Goal: Obtain resource: Obtain resource

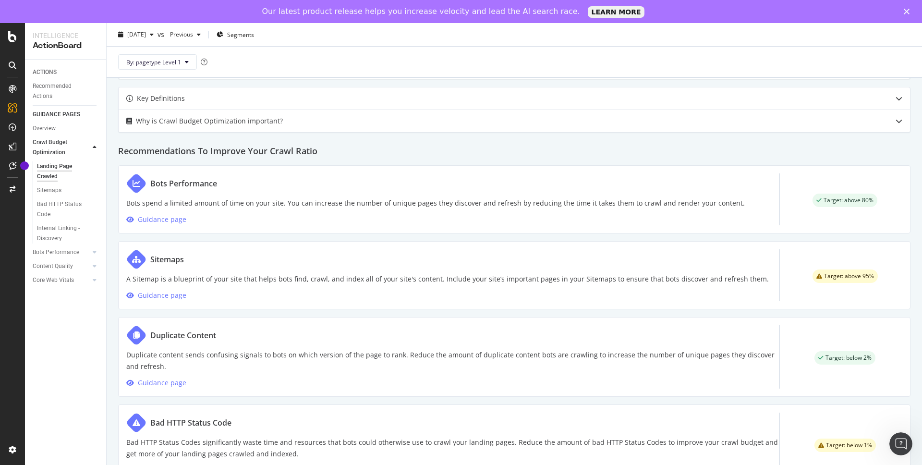
scroll to position [409, 0]
click at [146, 38] on span "[DATE]" at bounding box center [136, 34] width 19 height 8
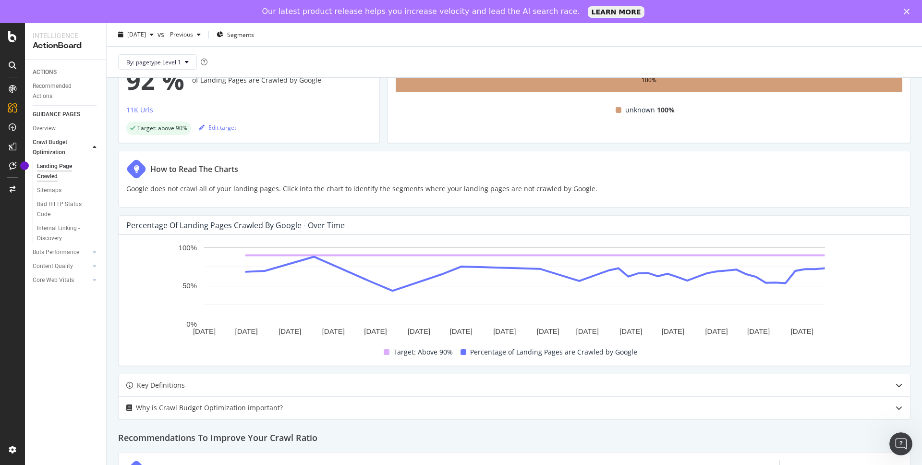
scroll to position [0, 0]
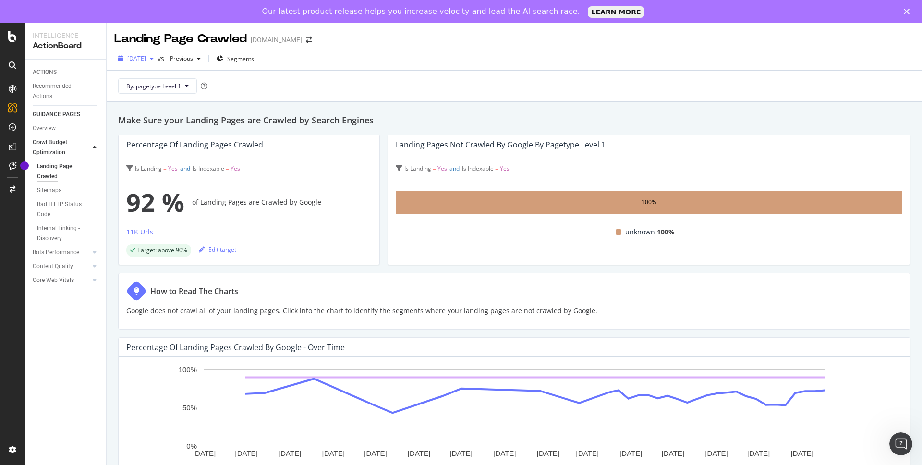
click at [146, 59] on span "[DATE]" at bounding box center [136, 58] width 19 height 8
click at [162, 107] on div "[DATE]" at bounding box center [153, 111] width 50 height 9
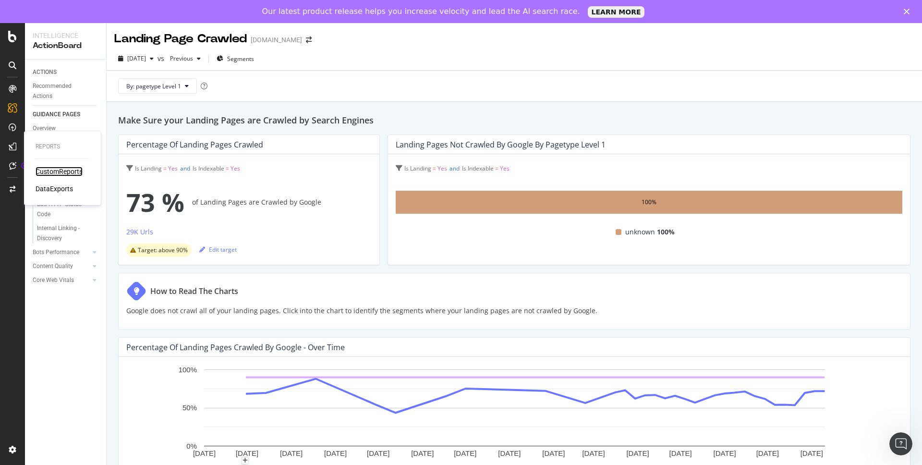
click at [52, 169] on div "CustomReports" at bounding box center [59, 172] width 47 height 10
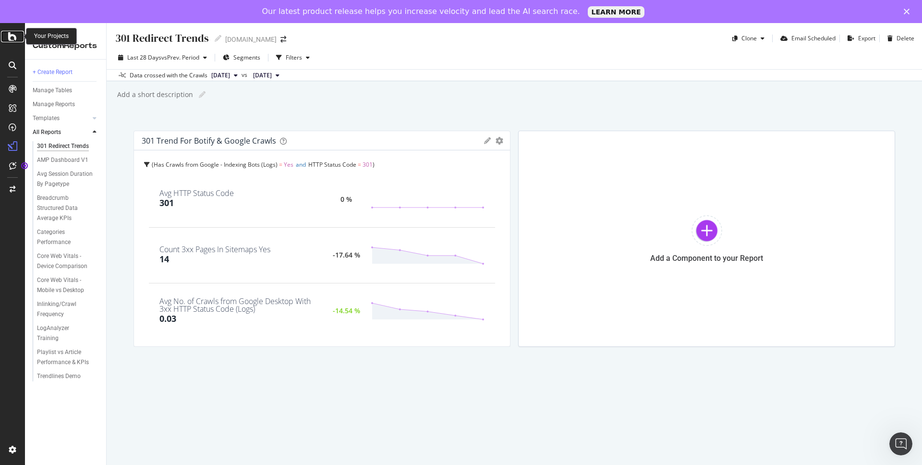
click at [13, 38] on icon at bounding box center [12, 37] width 9 height 12
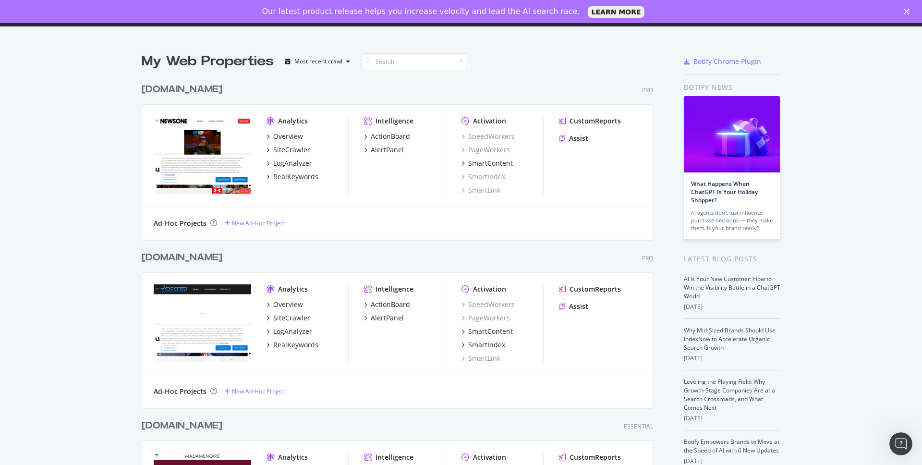
scroll to position [14, 0]
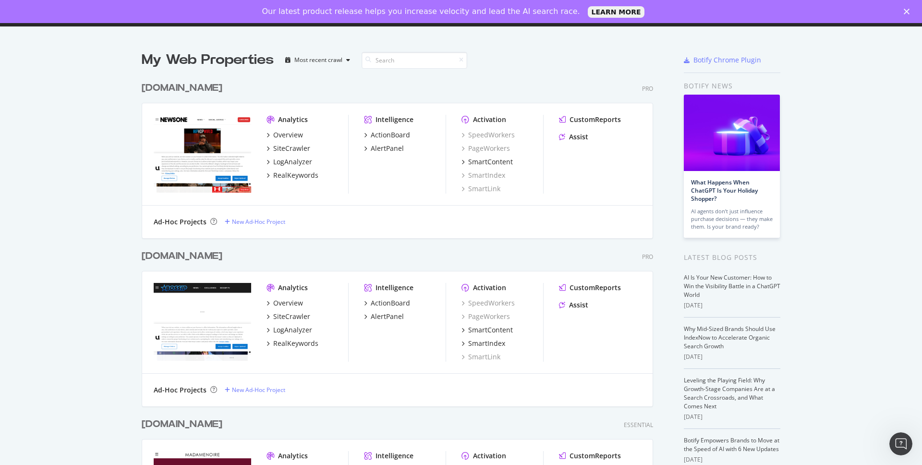
click at [177, 260] on div "[DOMAIN_NAME]" at bounding box center [182, 256] width 81 height 14
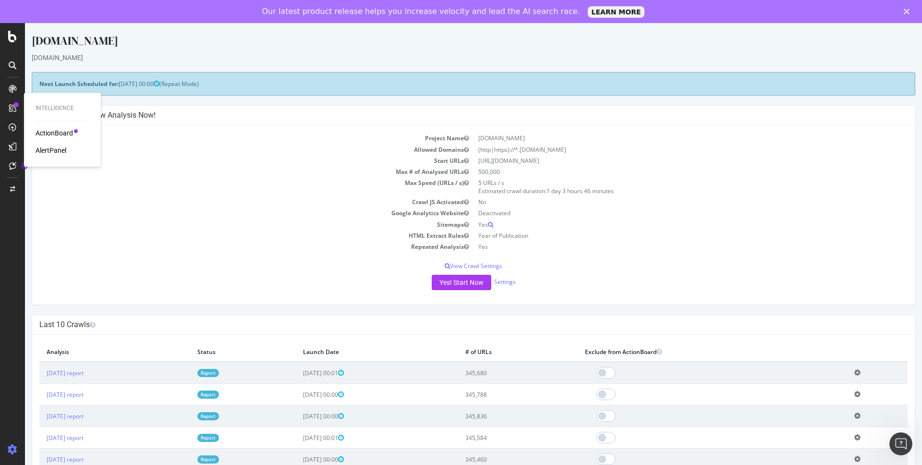
click at [58, 134] on div "ActionBoard" at bounding box center [54, 133] width 37 height 10
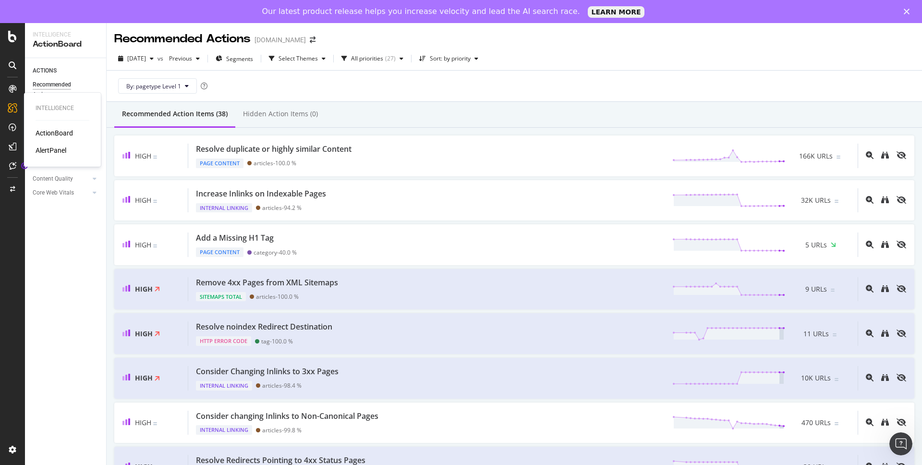
click at [53, 151] on div "AlertPanel" at bounding box center [51, 150] width 31 height 10
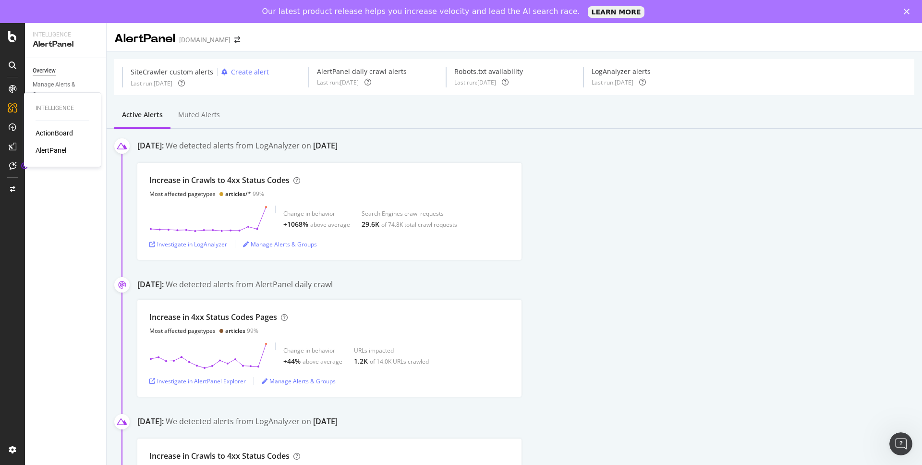
click at [57, 135] on div "ActionBoard" at bounding box center [54, 133] width 37 height 10
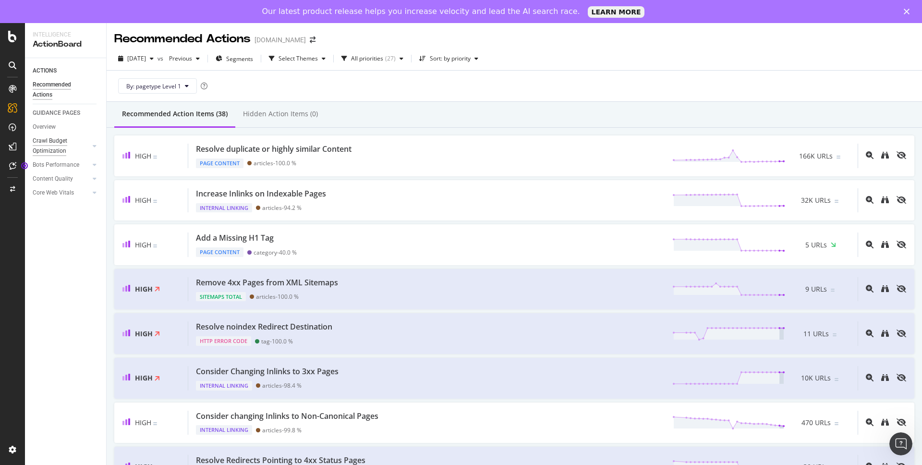
click at [59, 140] on div "Crawl Budget Optimization" at bounding box center [58, 146] width 50 height 20
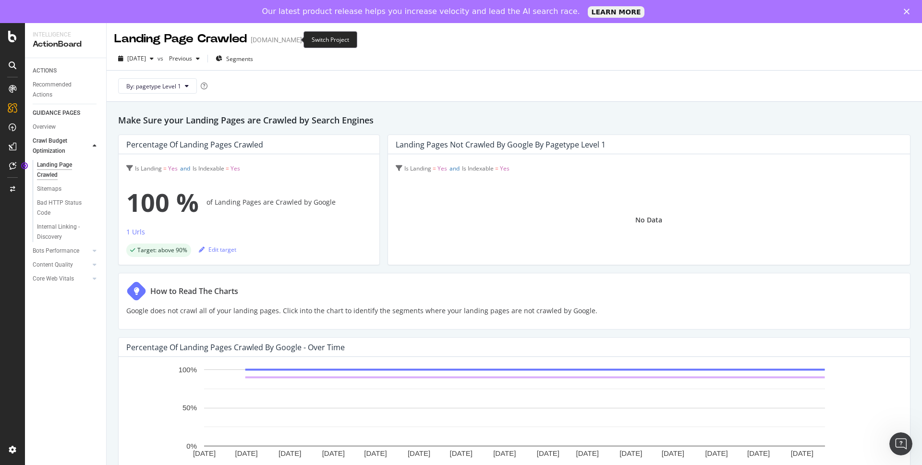
click at [306, 38] on icon "arrow-right-arrow-left" at bounding box center [309, 39] width 6 height 7
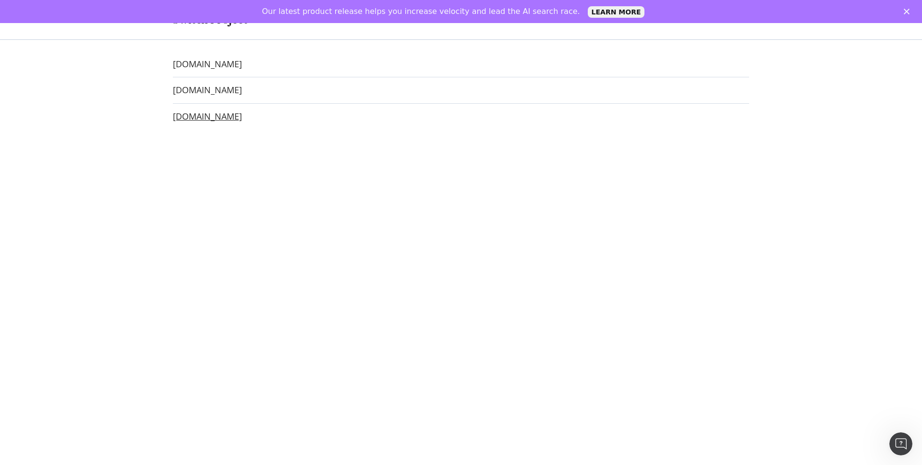
click at [231, 120] on link "[DOMAIN_NAME]" at bounding box center [207, 116] width 69 height 10
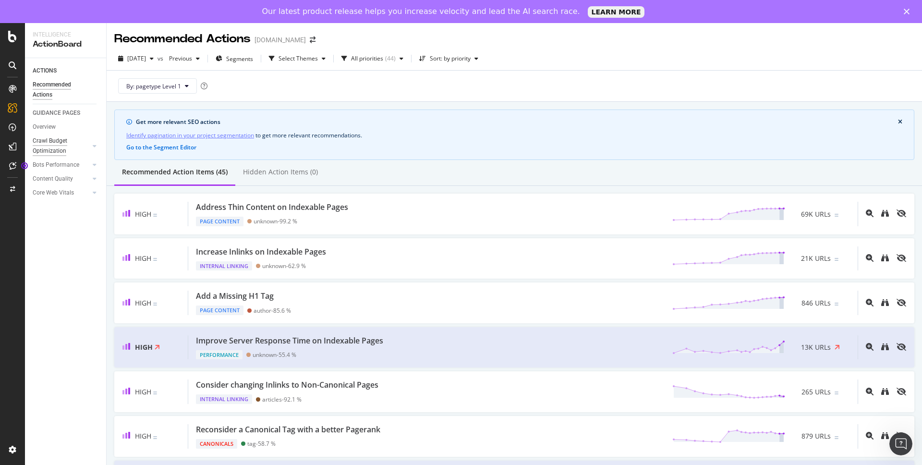
click at [56, 142] on div "Crawl Budget Optimization" at bounding box center [58, 146] width 50 height 20
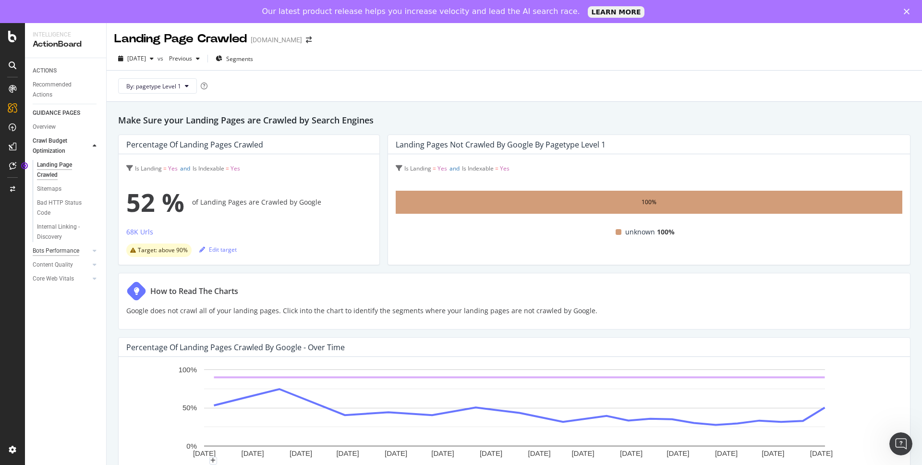
click at [58, 252] on div "Bots Performance" at bounding box center [56, 251] width 47 height 10
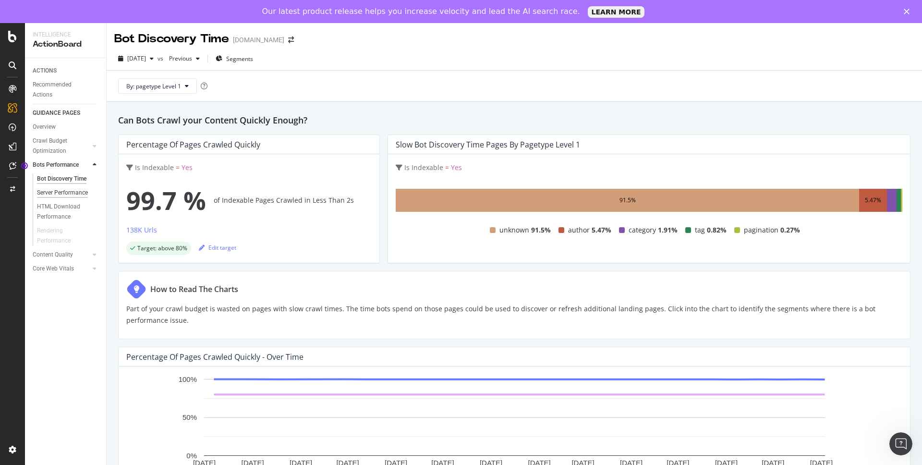
click at [87, 189] on div "Server Performance" at bounding box center [62, 193] width 51 height 10
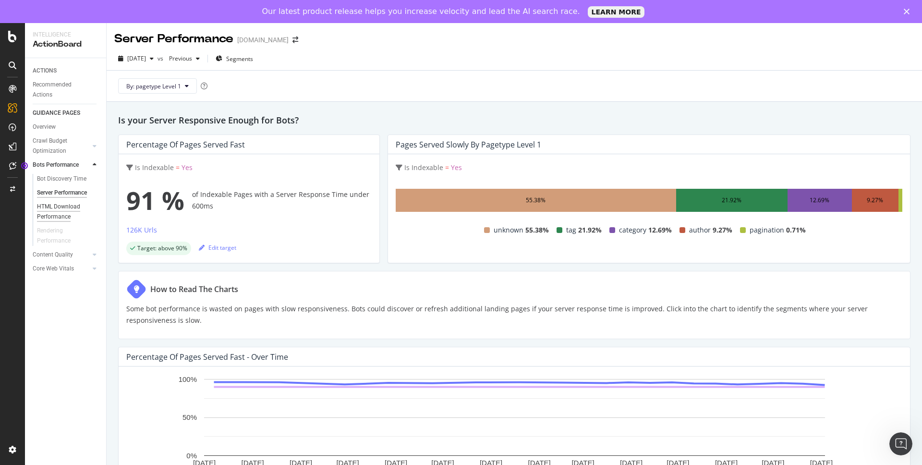
click at [76, 209] on div "HTML Download Performance" at bounding box center [65, 212] width 56 height 20
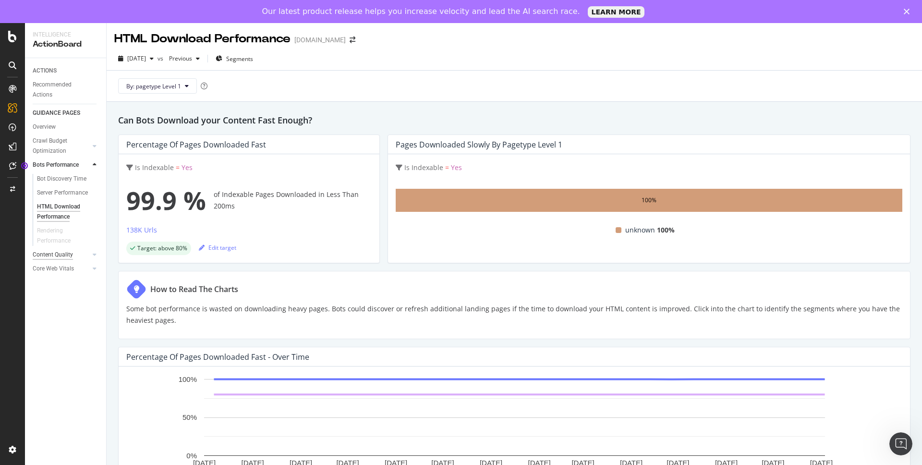
click at [58, 256] on div "Content Quality" at bounding box center [53, 255] width 40 height 10
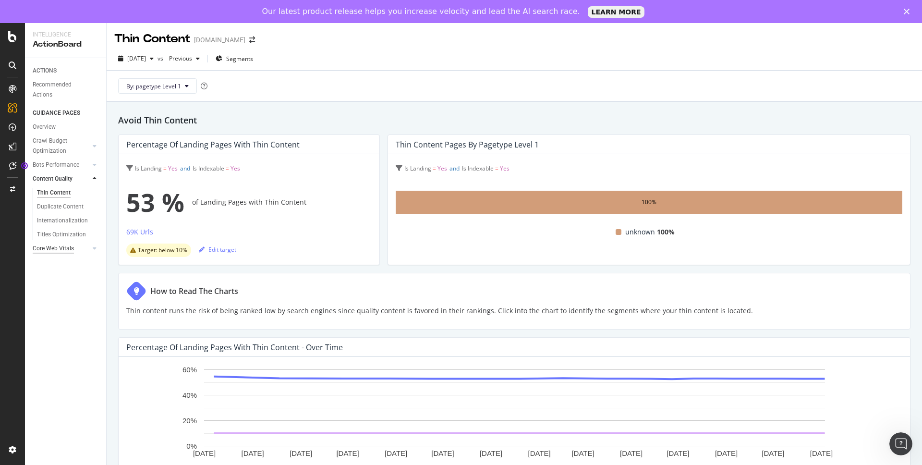
click at [58, 249] on div "Core Web Vitals" at bounding box center [53, 248] width 41 height 10
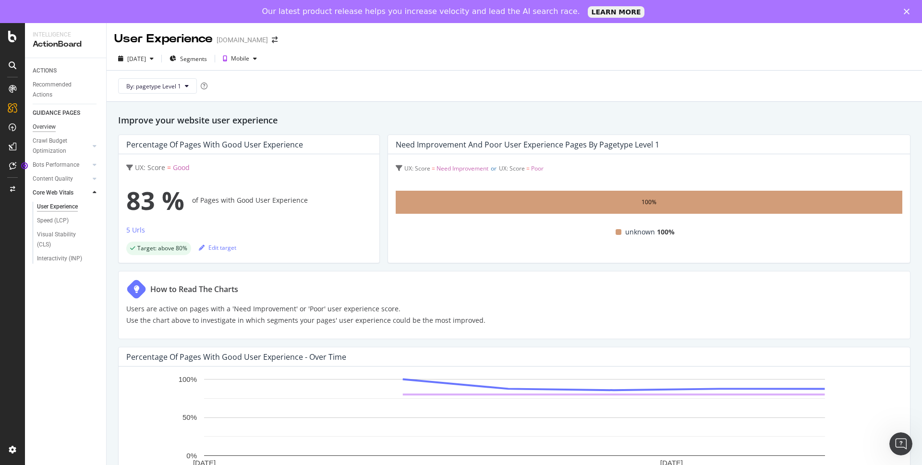
click at [56, 128] on div "Overview" at bounding box center [44, 127] width 23 height 10
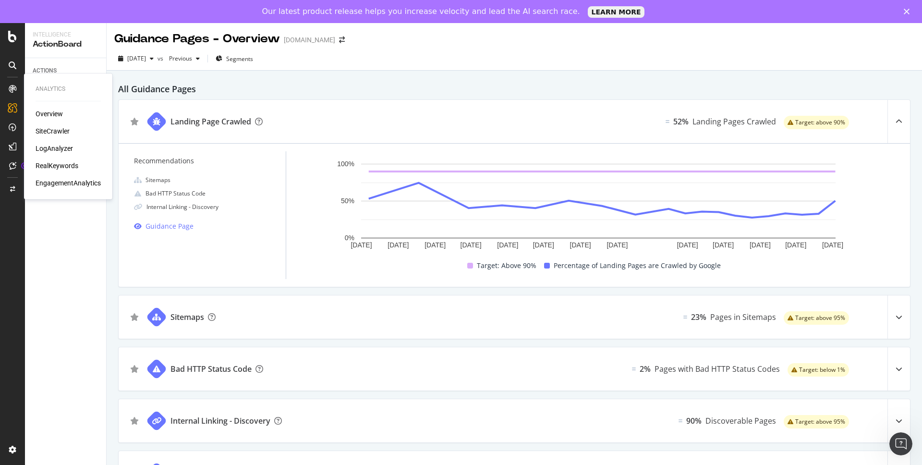
click at [57, 115] on div "Overview" at bounding box center [49, 114] width 27 height 10
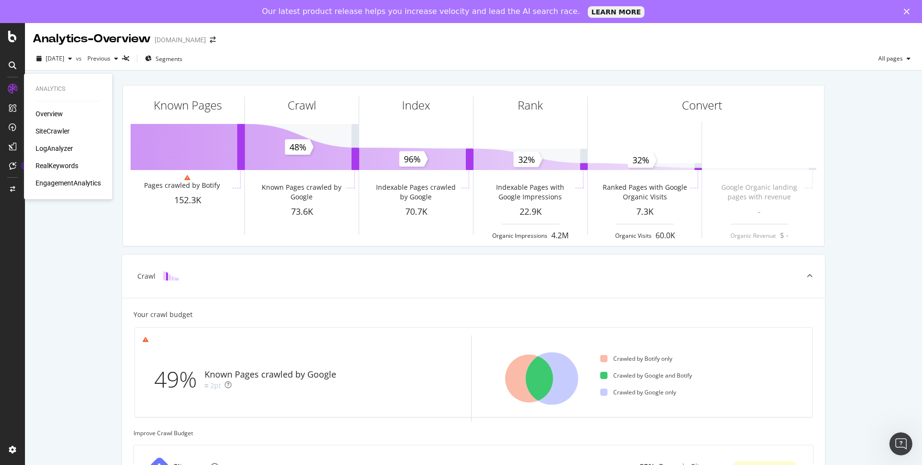
click at [62, 182] on div "EngagementAnalytics" at bounding box center [68, 183] width 65 height 10
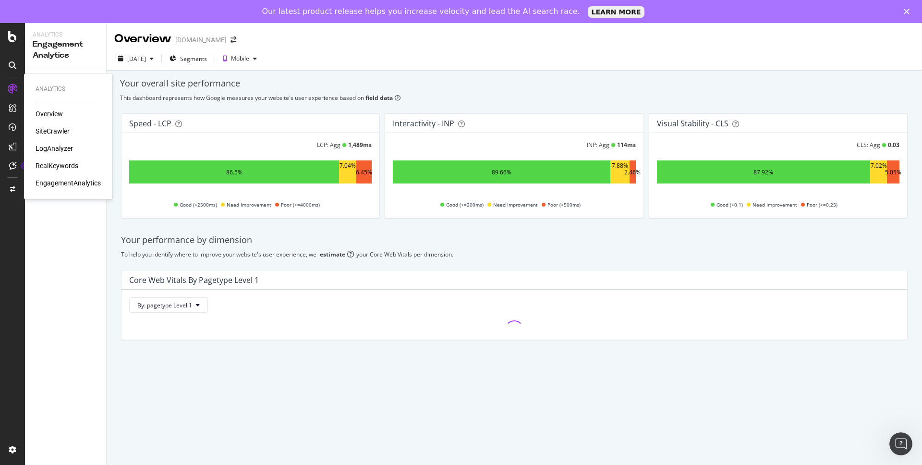
click at [63, 167] on div "RealKeywords" at bounding box center [57, 166] width 43 height 10
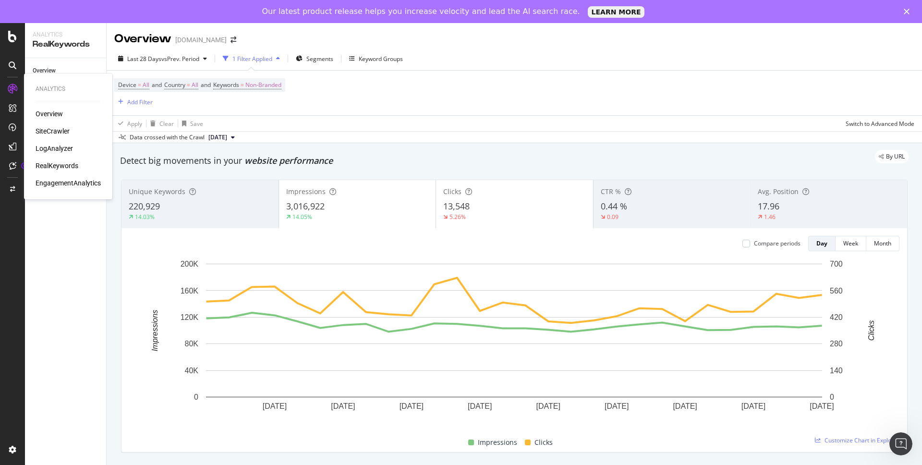
click at [61, 142] on div "Overview SiteCrawler LogAnalyzer RealKeywords EngagementAnalytics" at bounding box center [68, 148] width 65 height 79
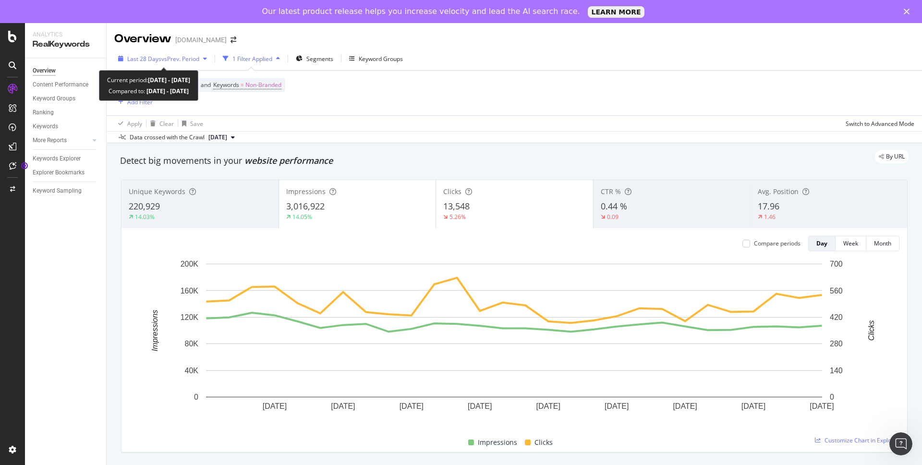
click at [152, 60] on span "Last 28 Days" at bounding box center [144, 59] width 34 height 8
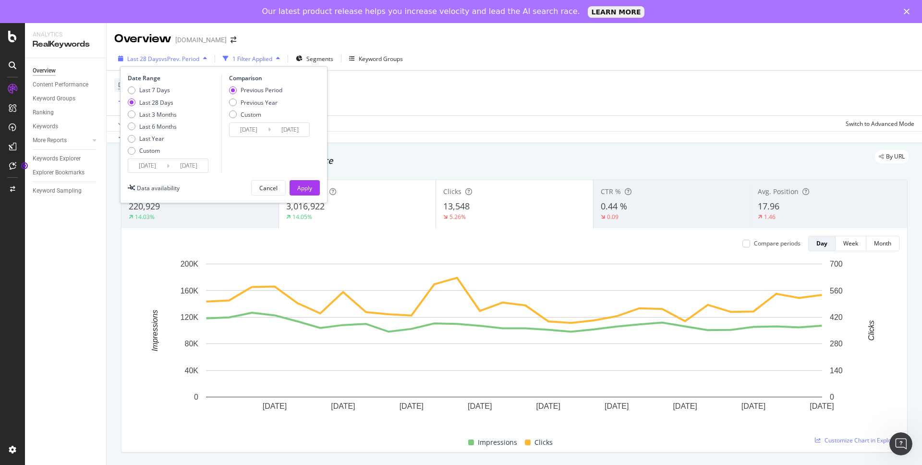
click at [152, 61] on span "Last 28 Days" at bounding box center [144, 59] width 34 height 8
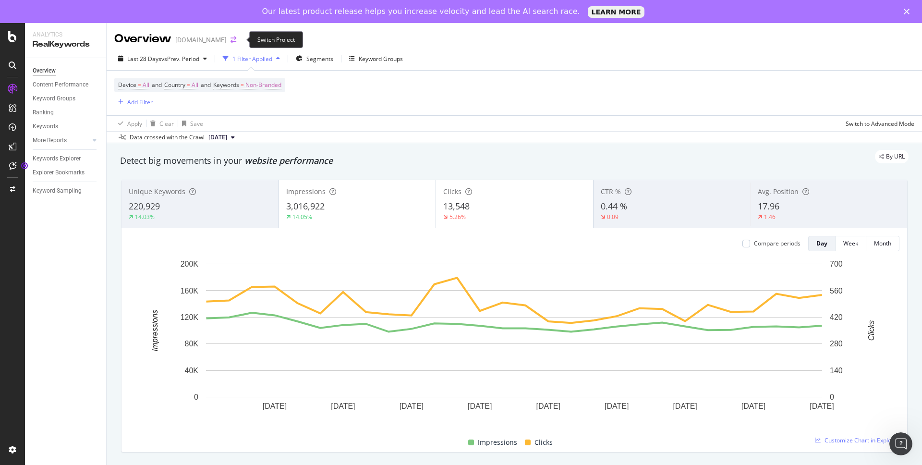
click at [236, 40] on icon "arrow-right-arrow-left" at bounding box center [233, 39] width 6 height 7
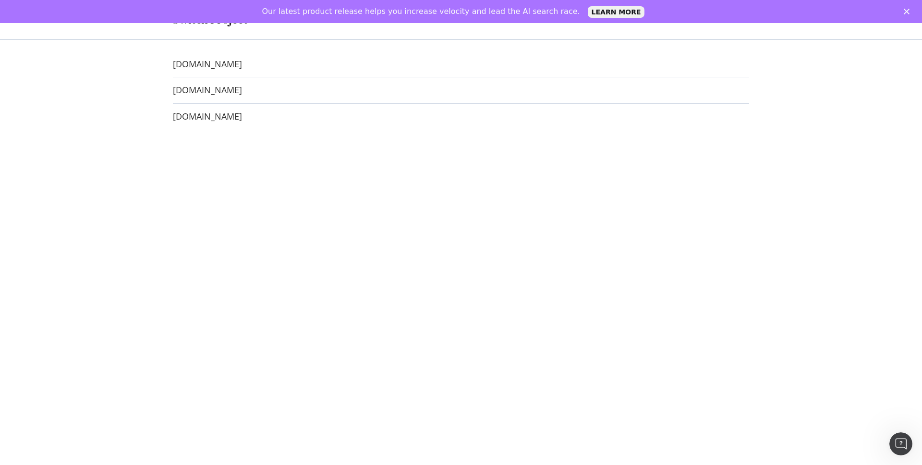
click at [219, 64] on link "[DOMAIN_NAME]" at bounding box center [207, 64] width 69 height 10
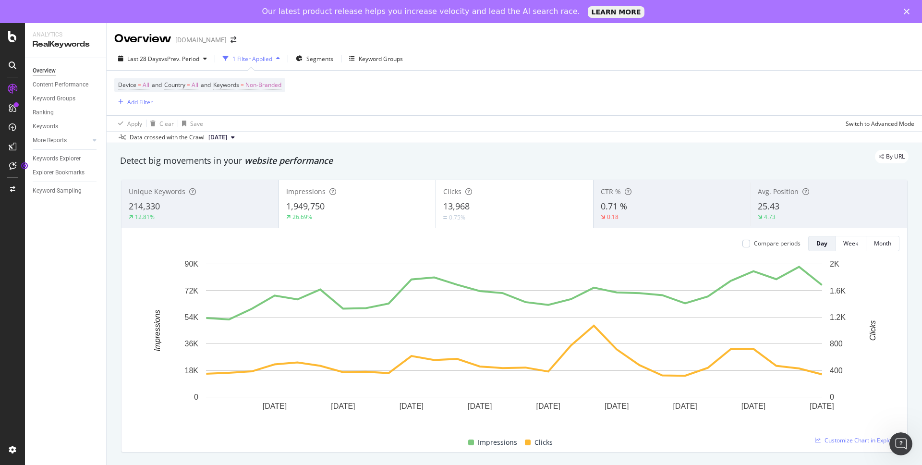
click at [227, 137] on span "[DATE]" at bounding box center [217, 137] width 19 height 9
click at [240, 170] on div "[DATE]" at bounding box center [227, 170] width 40 height 9
click at [227, 135] on span "[DATE]" at bounding box center [217, 137] width 19 height 9
click at [244, 183] on div "[DATE]" at bounding box center [227, 187] width 40 height 9
click at [227, 135] on span "[DATE]" at bounding box center [217, 137] width 19 height 9
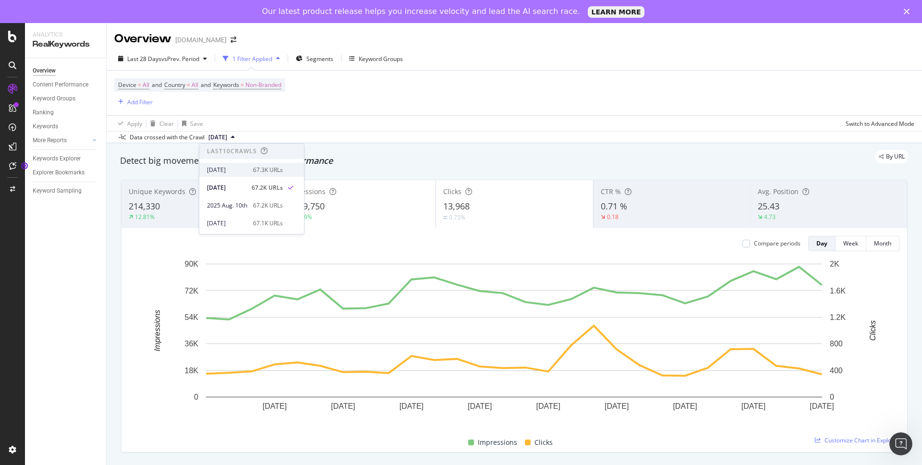
click at [238, 167] on div "[DATE]" at bounding box center [227, 170] width 40 height 9
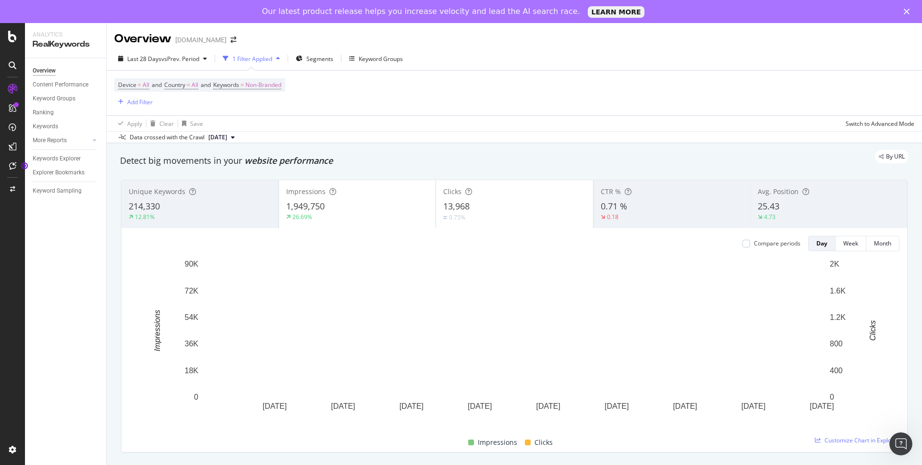
scroll to position [4, 0]
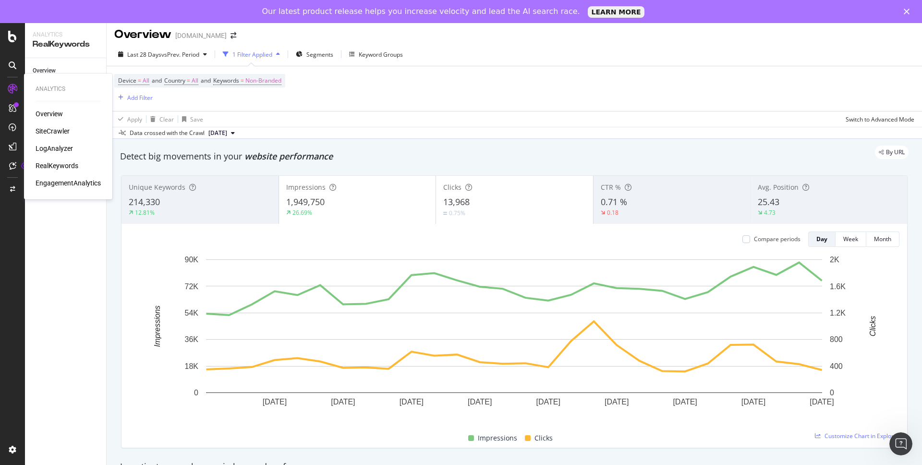
click at [3, 93] on link at bounding box center [12, 88] width 23 height 15
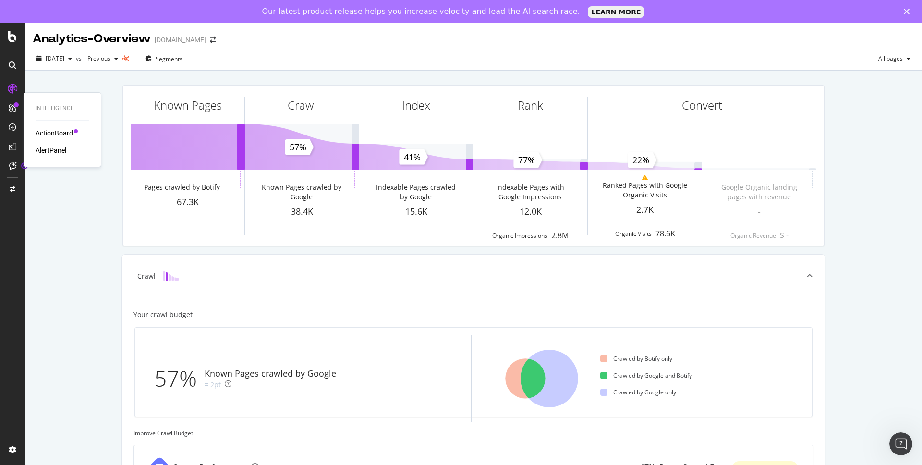
click at [63, 151] on div "AlertPanel" at bounding box center [51, 150] width 31 height 10
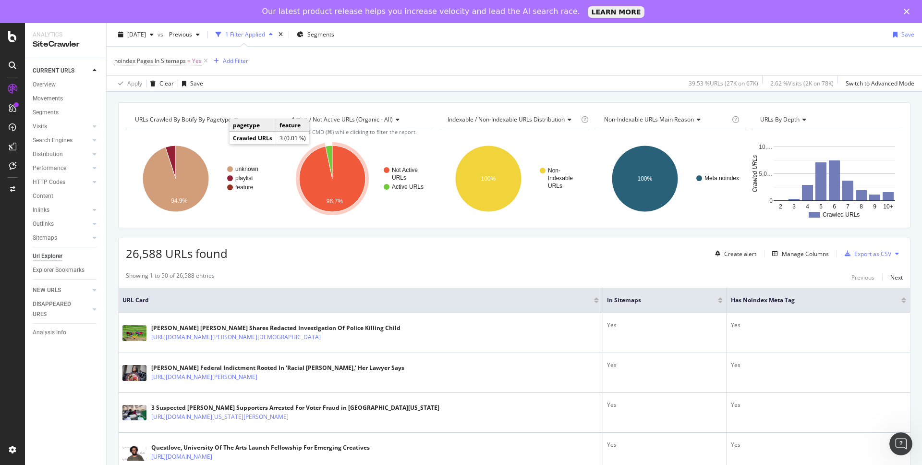
scroll to position [26, 0]
click at [819, 254] on div "Manage Columns" at bounding box center [805, 253] width 47 height 8
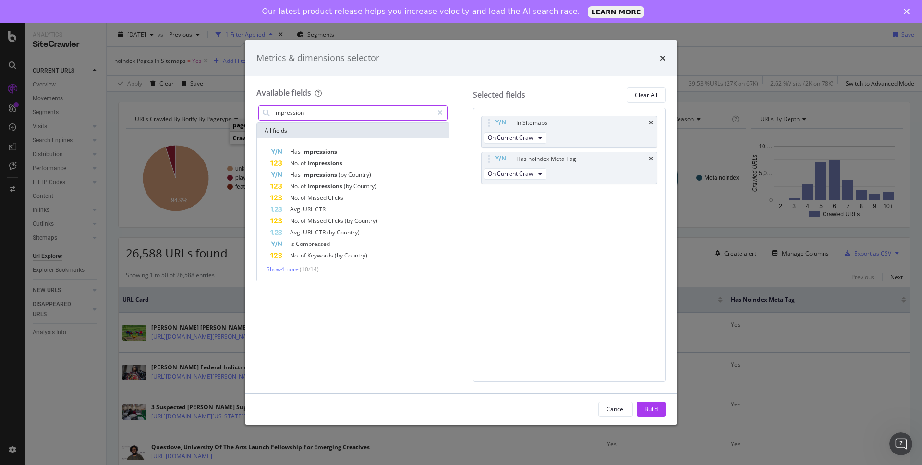
click at [322, 112] on input "impression" at bounding box center [353, 113] width 160 height 14
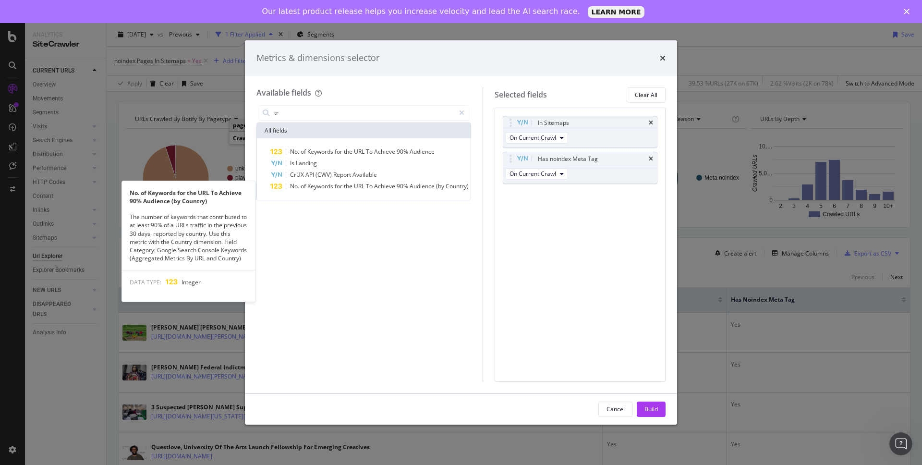
type input "t"
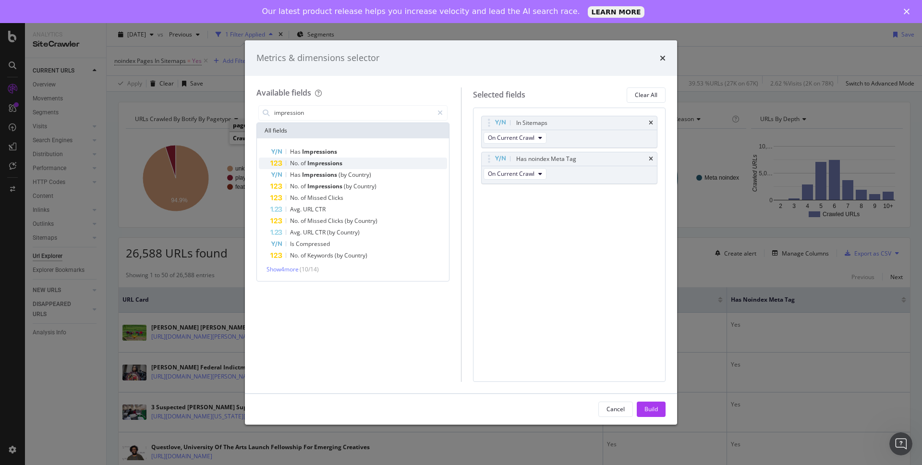
click at [341, 162] on span "Impressions" at bounding box center [324, 163] width 35 height 8
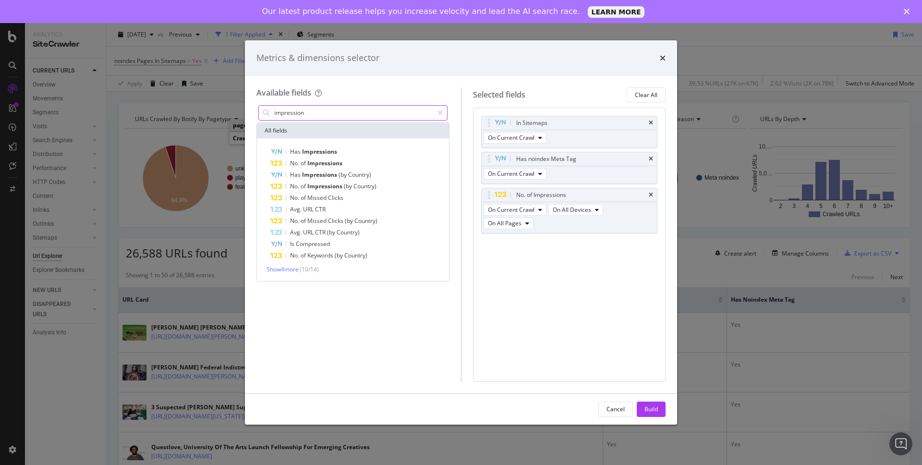
click at [334, 112] on input "impression" at bounding box center [353, 113] width 160 height 14
type input "pageviews"
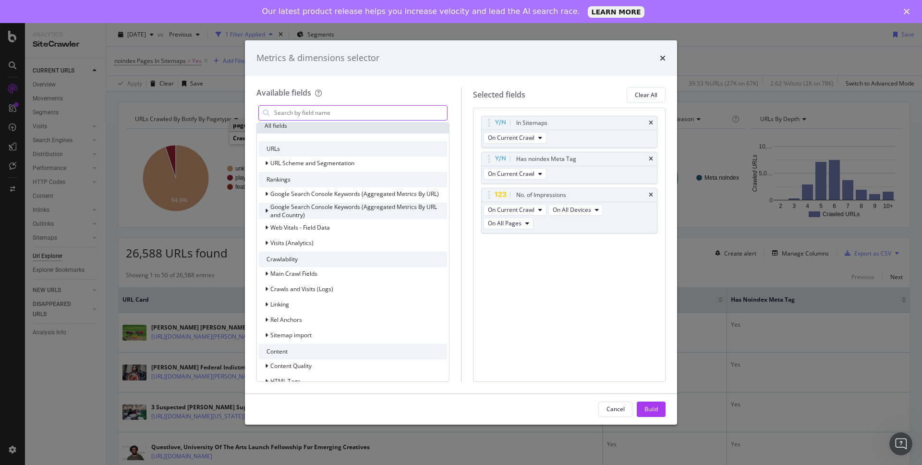
scroll to position [13, 0]
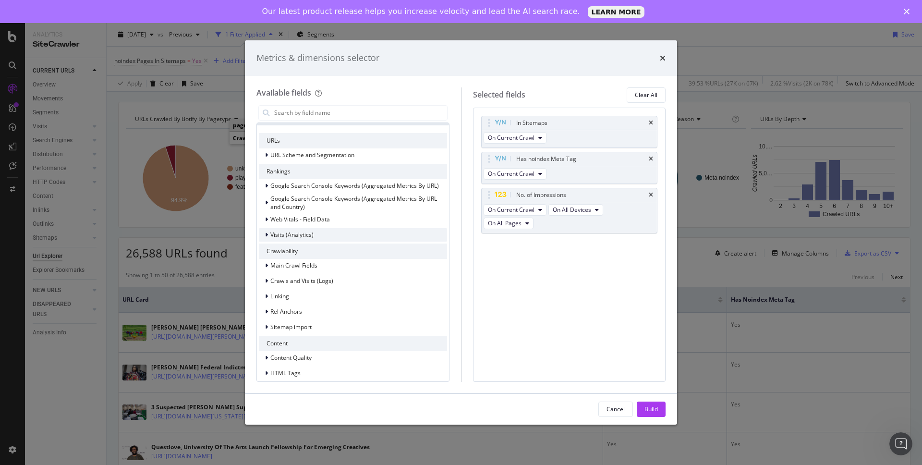
click at [311, 231] on span "Visits (Analytics)" at bounding box center [291, 234] width 43 height 8
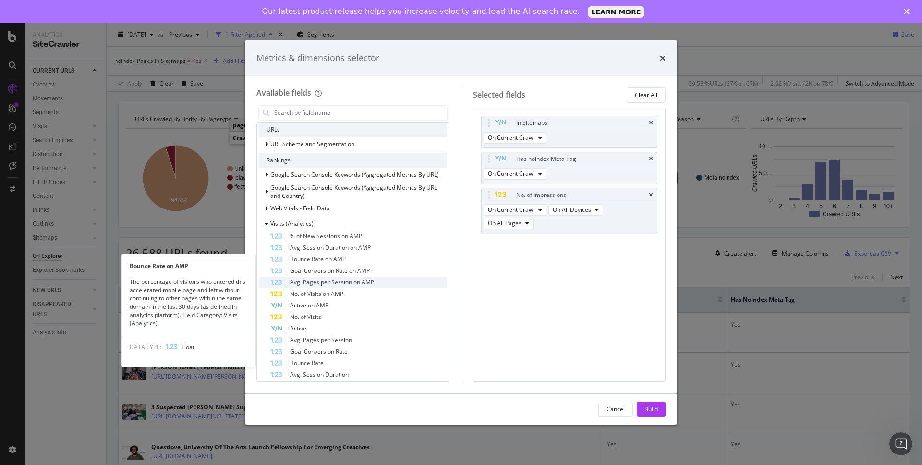
scroll to position [25, 0]
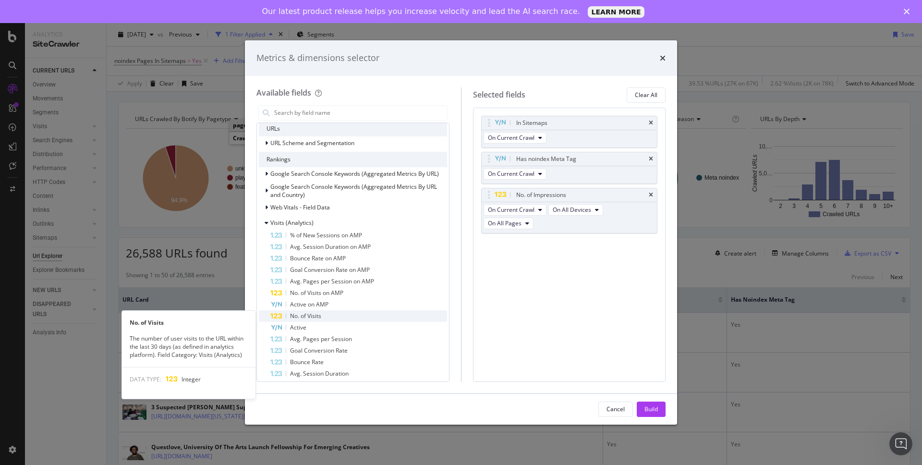
click at [322, 315] on div "No. of Visits" at bounding box center [358, 316] width 177 height 12
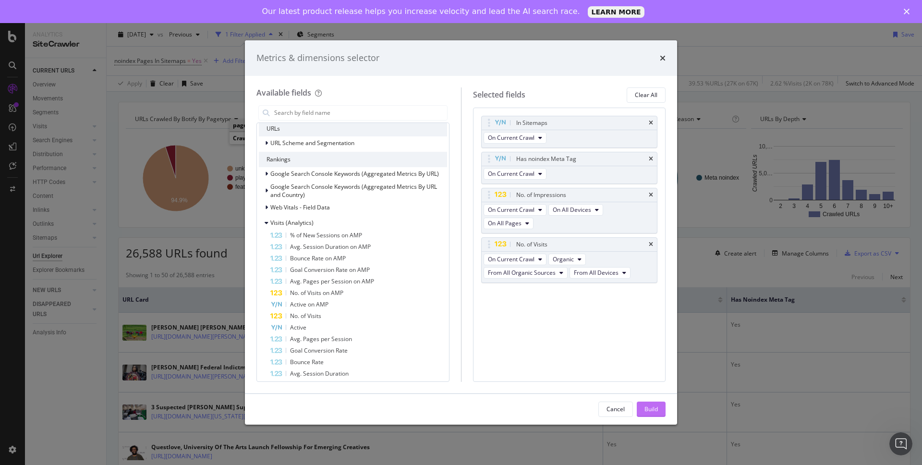
click at [657, 409] on div "Build" at bounding box center [650, 409] width 13 height 8
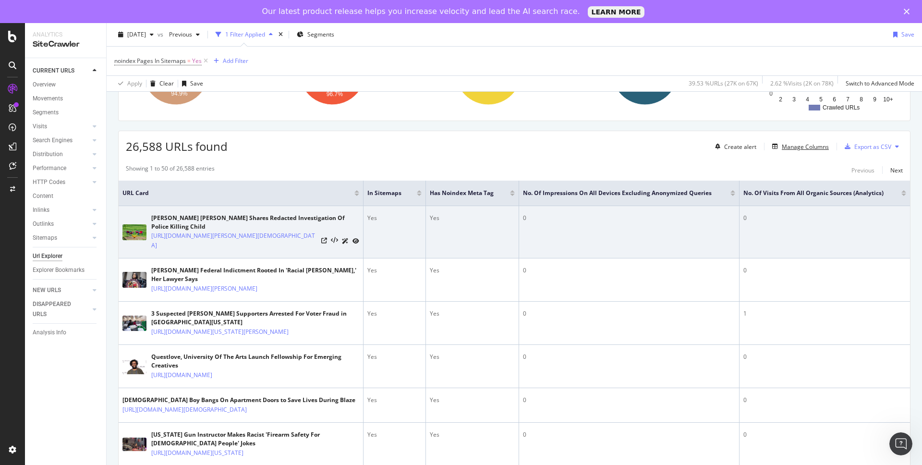
scroll to position [122, 0]
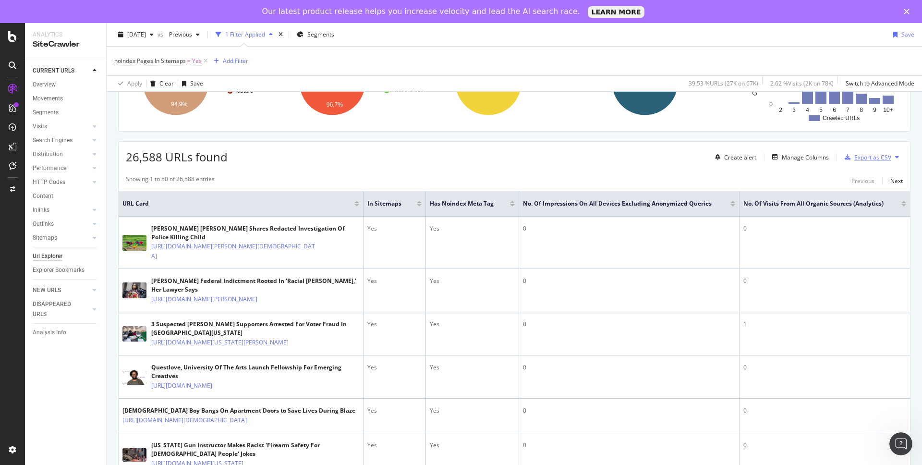
click at [863, 154] on div "Export as CSV" at bounding box center [872, 157] width 37 height 8
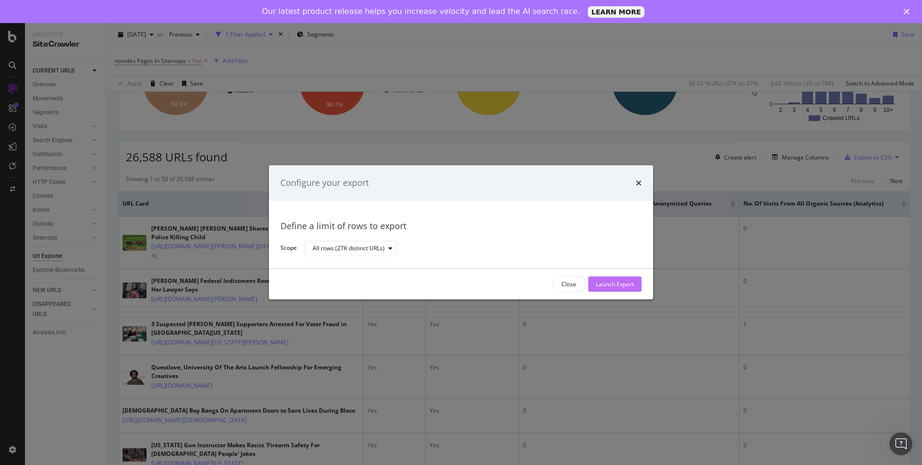
click at [601, 287] on div "Launch Export" at bounding box center [615, 284] width 38 height 8
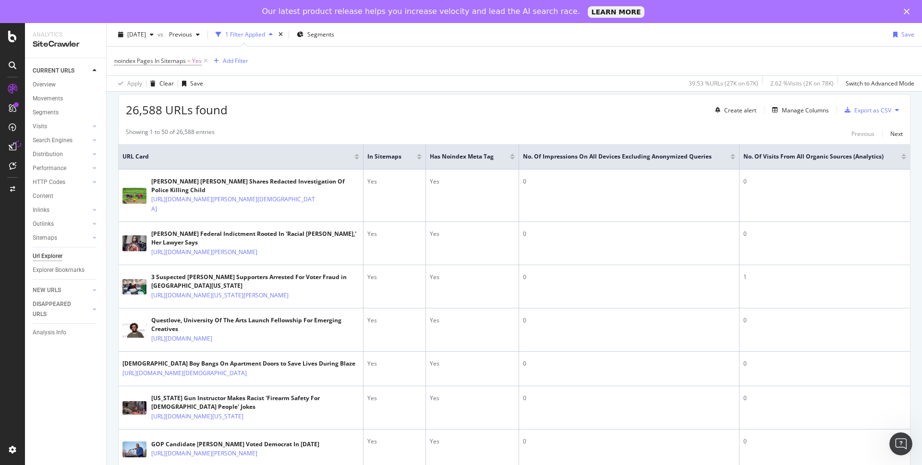
scroll to position [0, 0]
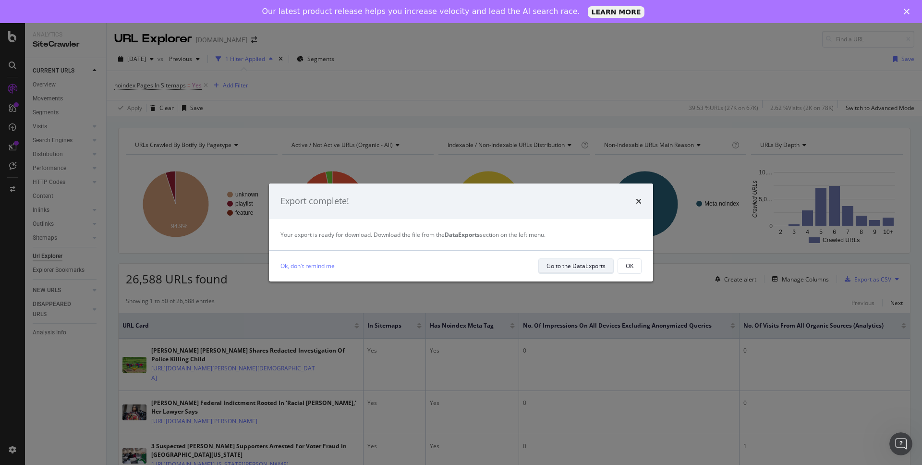
click at [571, 265] on div "Go to the DataExports" at bounding box center [575, 266] width 59 height 8
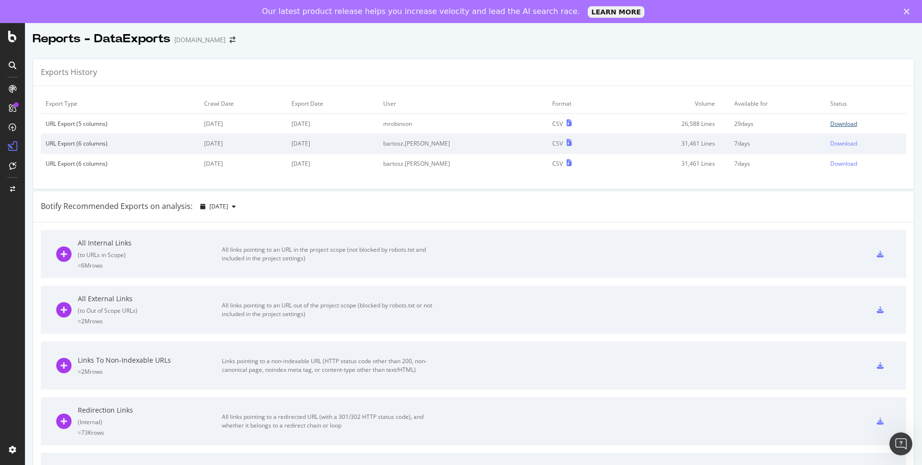
click at [845, 125] on div "Download" at bounding box center [843, 124] width 27 height 8
